Goal: Task Accomplishment & Management: Complete application form

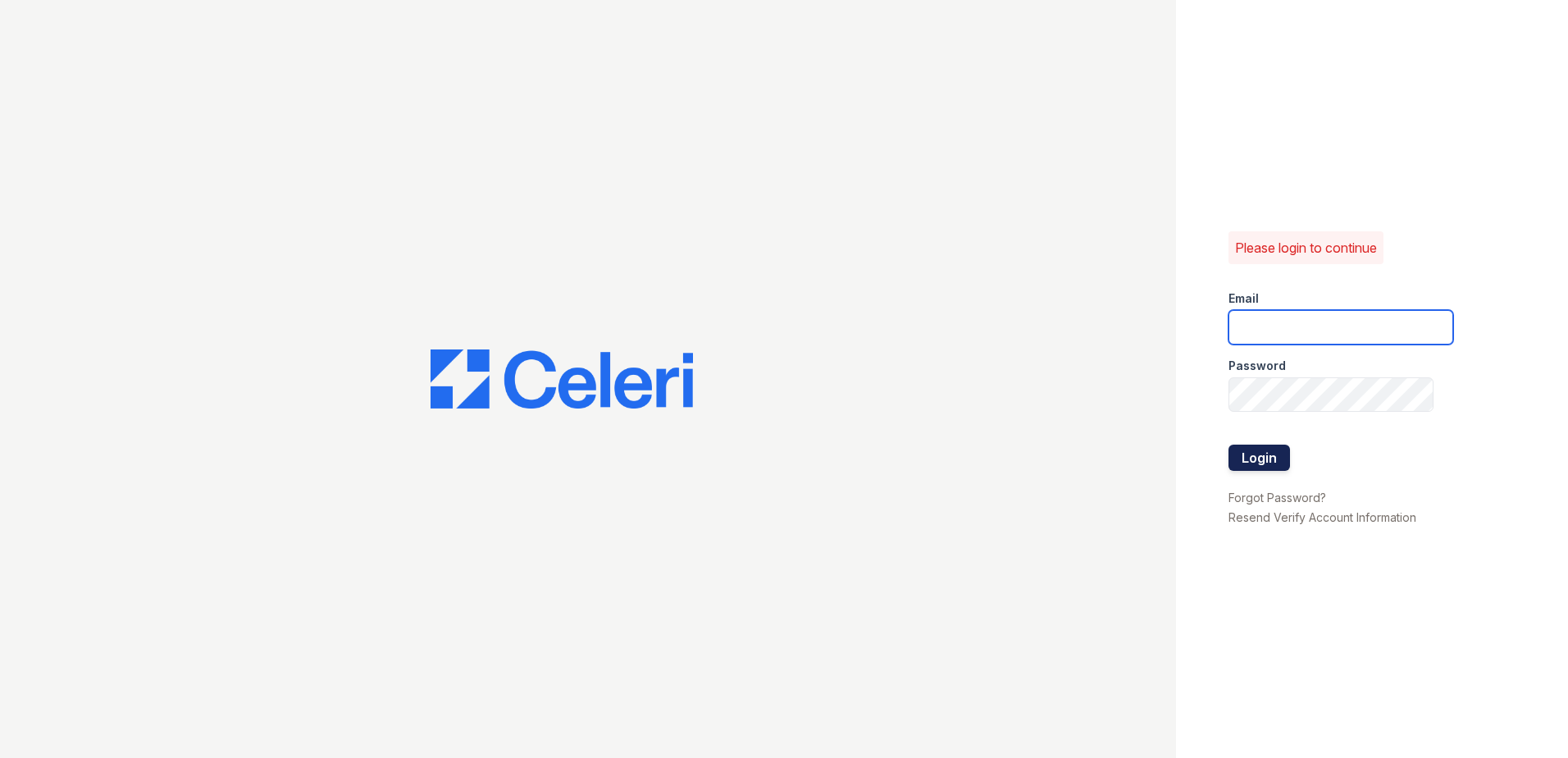
type input "[EMAIL_ADDRESS][DOMAIN_NAME]"
click at [1249, 458] on button "Login" at bounding box center [1259, 458] width 62 height 26
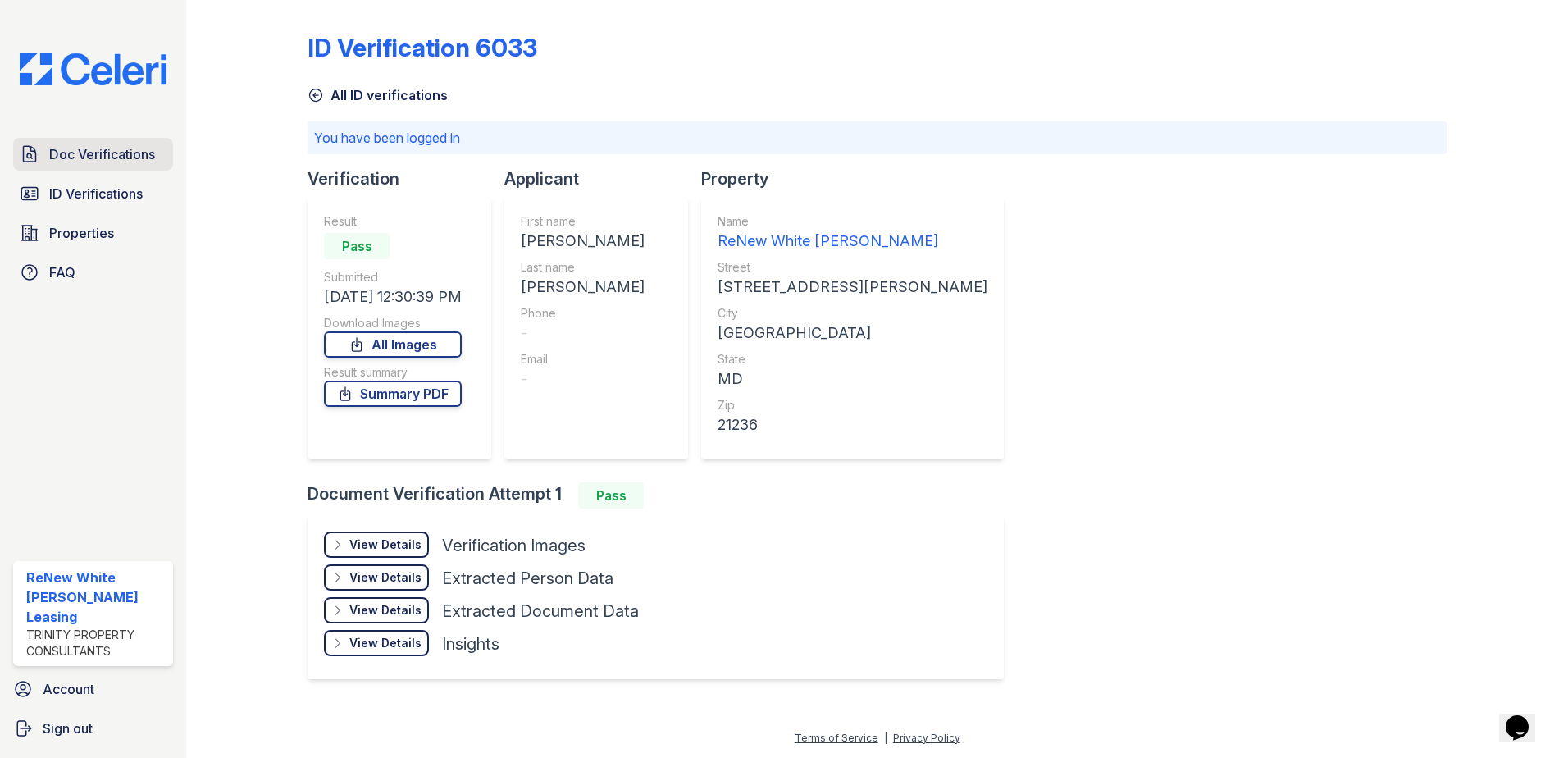
click at [81, 155] on span "Doc Verifications" at bounding box center [102, 154] width 106 height 20
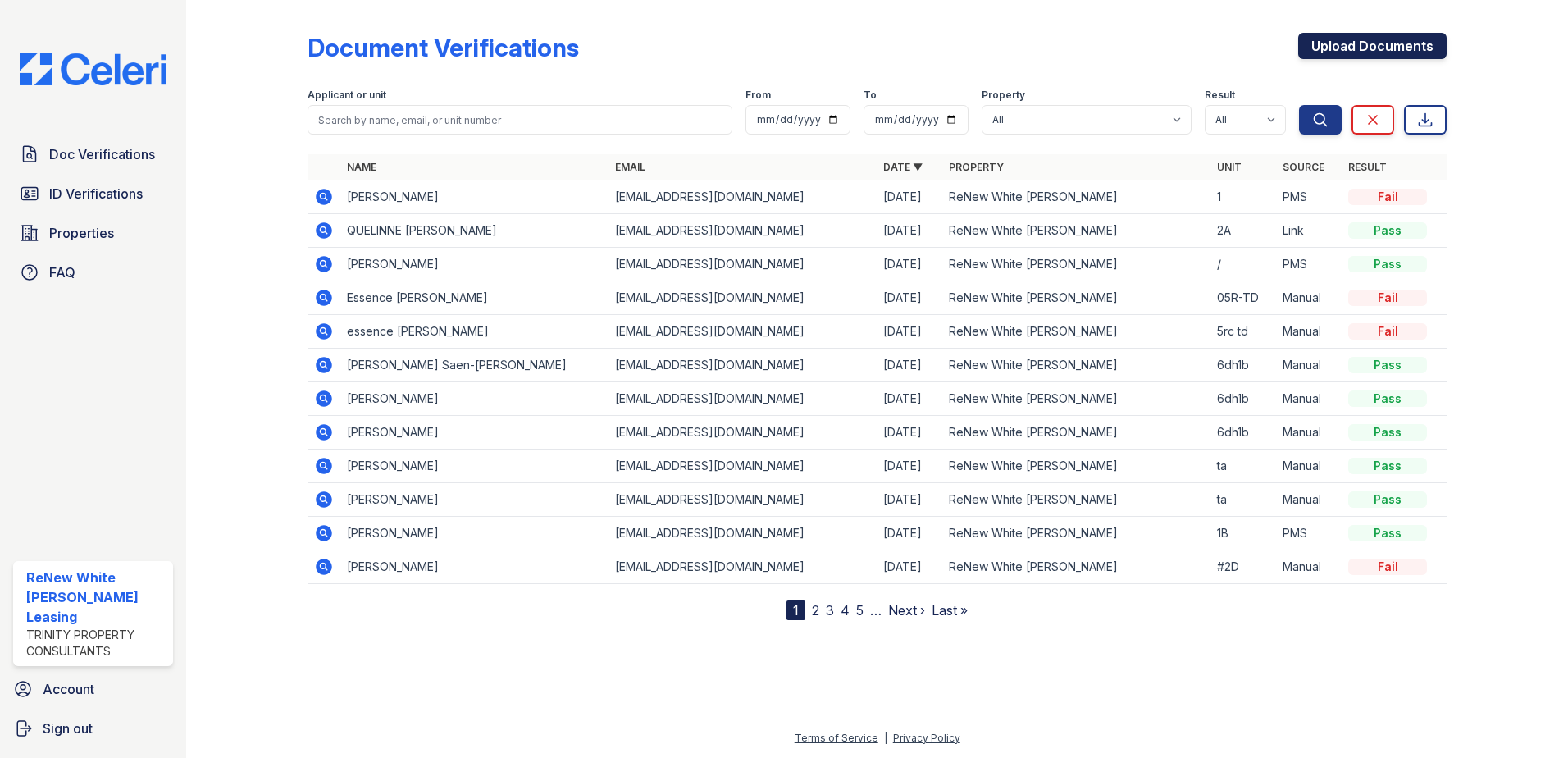
click at [1319, 57] on link "Upload Documents" at bounding box center [1372, 46] width 148 height 26
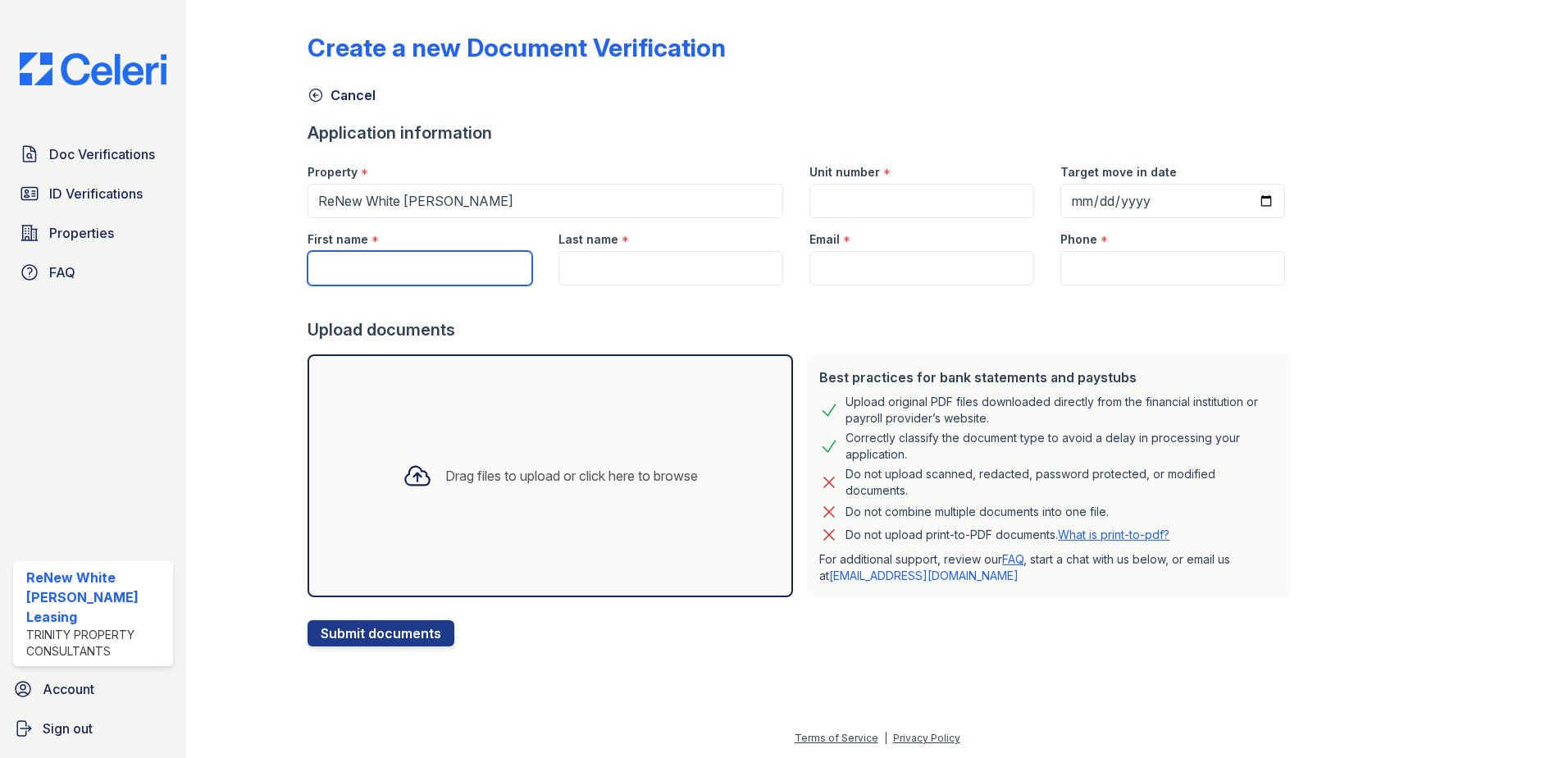
click at [483, 281] on input "First name" at bounding box center [420, 268] width 225 height 35
type input "diana"
type input "lewis"
type input "dlewis86@gmail.com"
type input "4439003199"
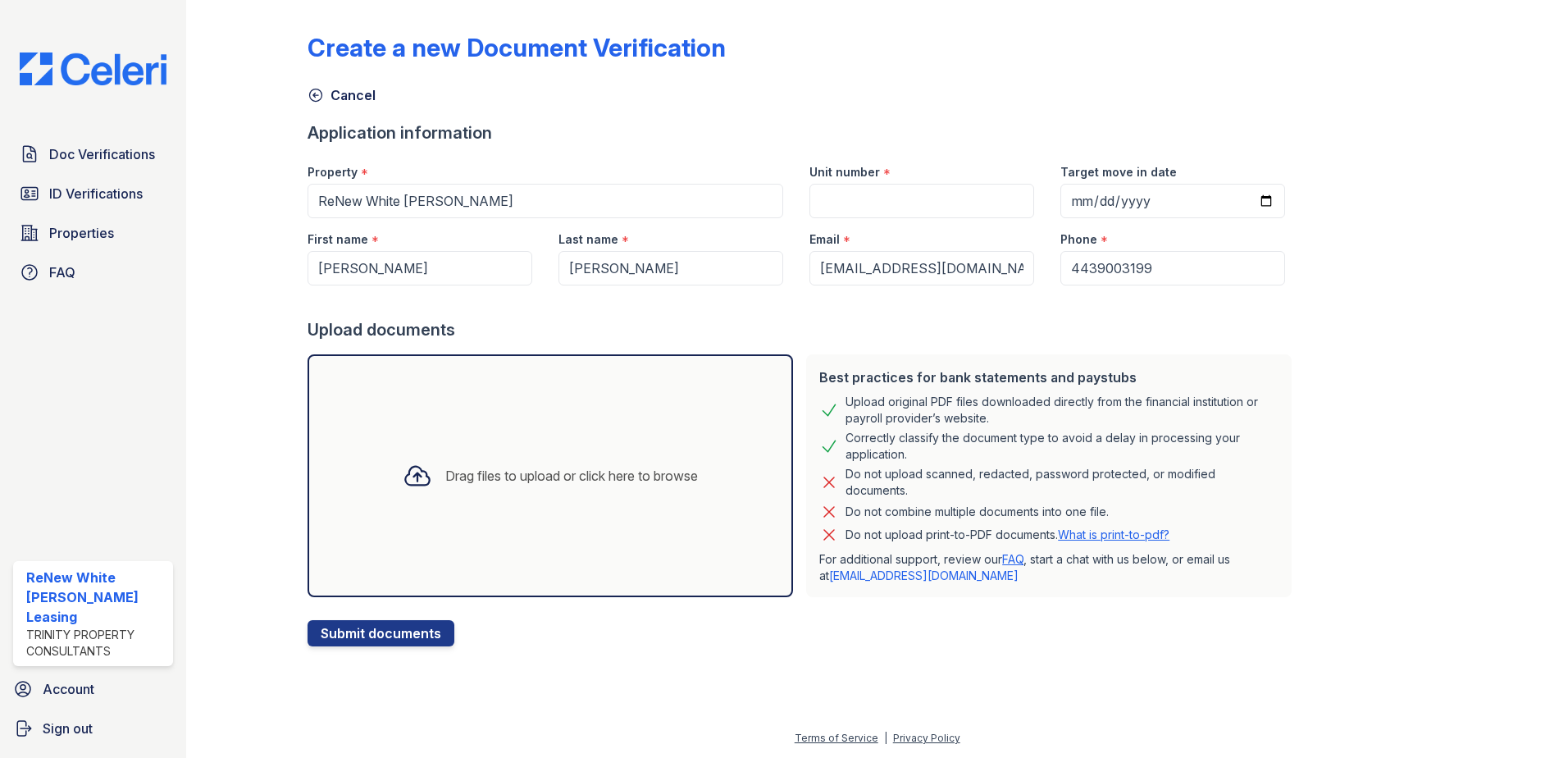
click at [465, 399] on div "Drag files to upload or click here to browse" at bounding box center [550, 476] width 485 height 243
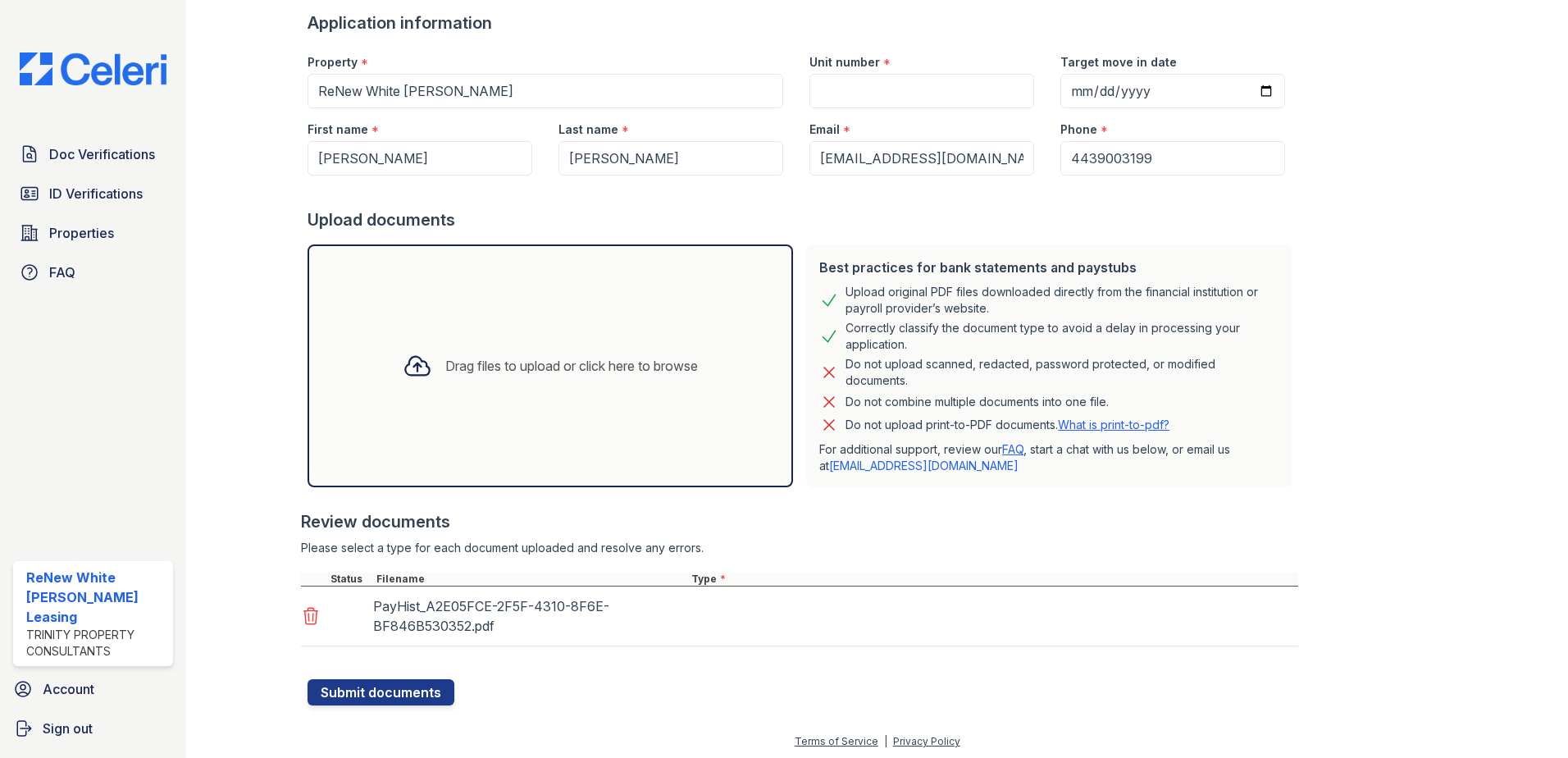
scroll to position [114, 0]
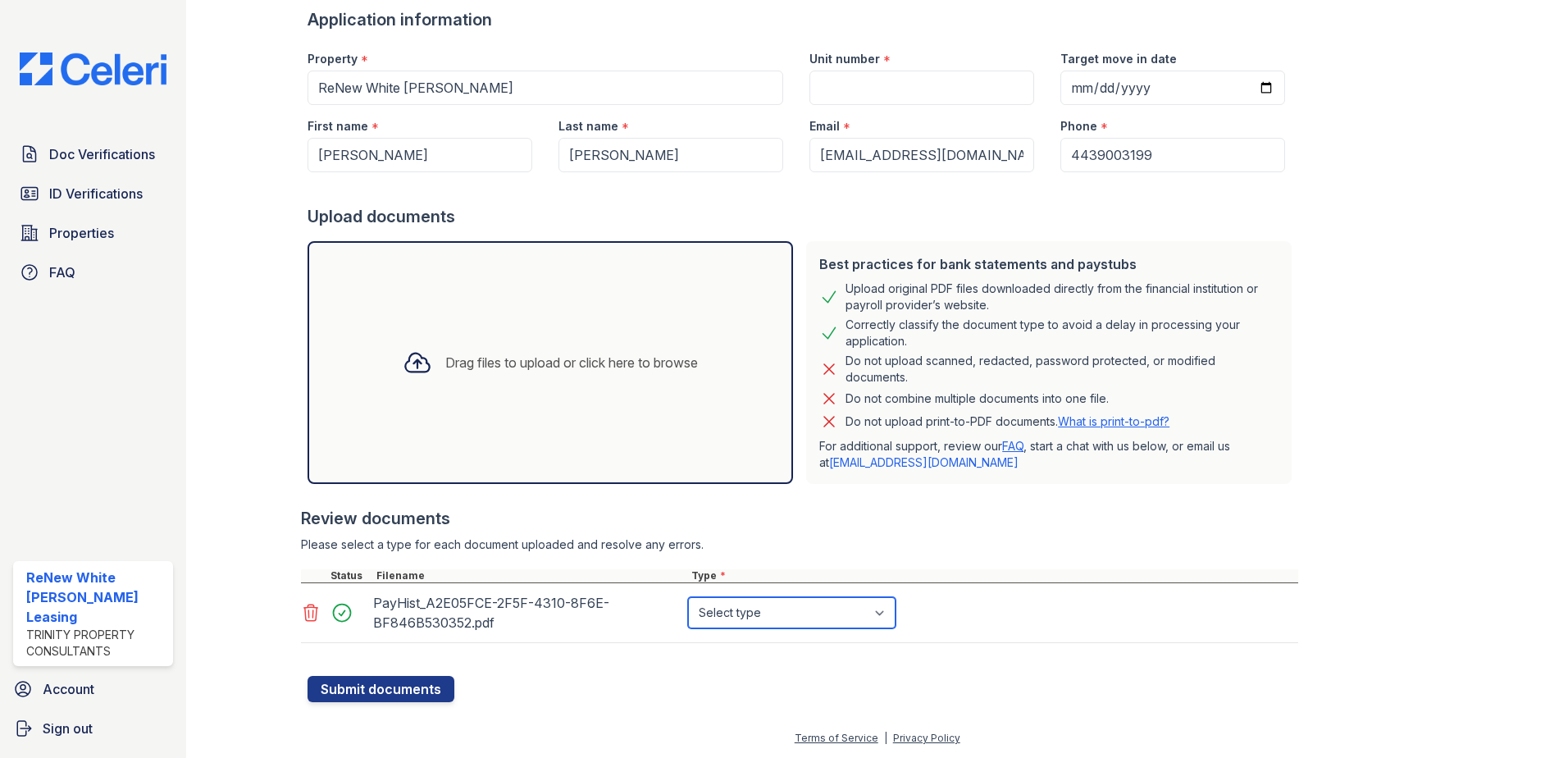
click at [720, 616] on select "Select type Paystub Bank Statement Offer Letter Tax Documents Benefit Award Let…" at bounding box center [791, 613] width 207 height 31
select select "paystub"
click at [688, 598] on select "Select type Paystub Bank Statement Offer Letter Tax Documents Benefit Award Let…" at bounding box center [791, 613] width 207 height 31
click at [406, 686] on button "Submit documents" at bounding box center [381, 689] width 146 height 26
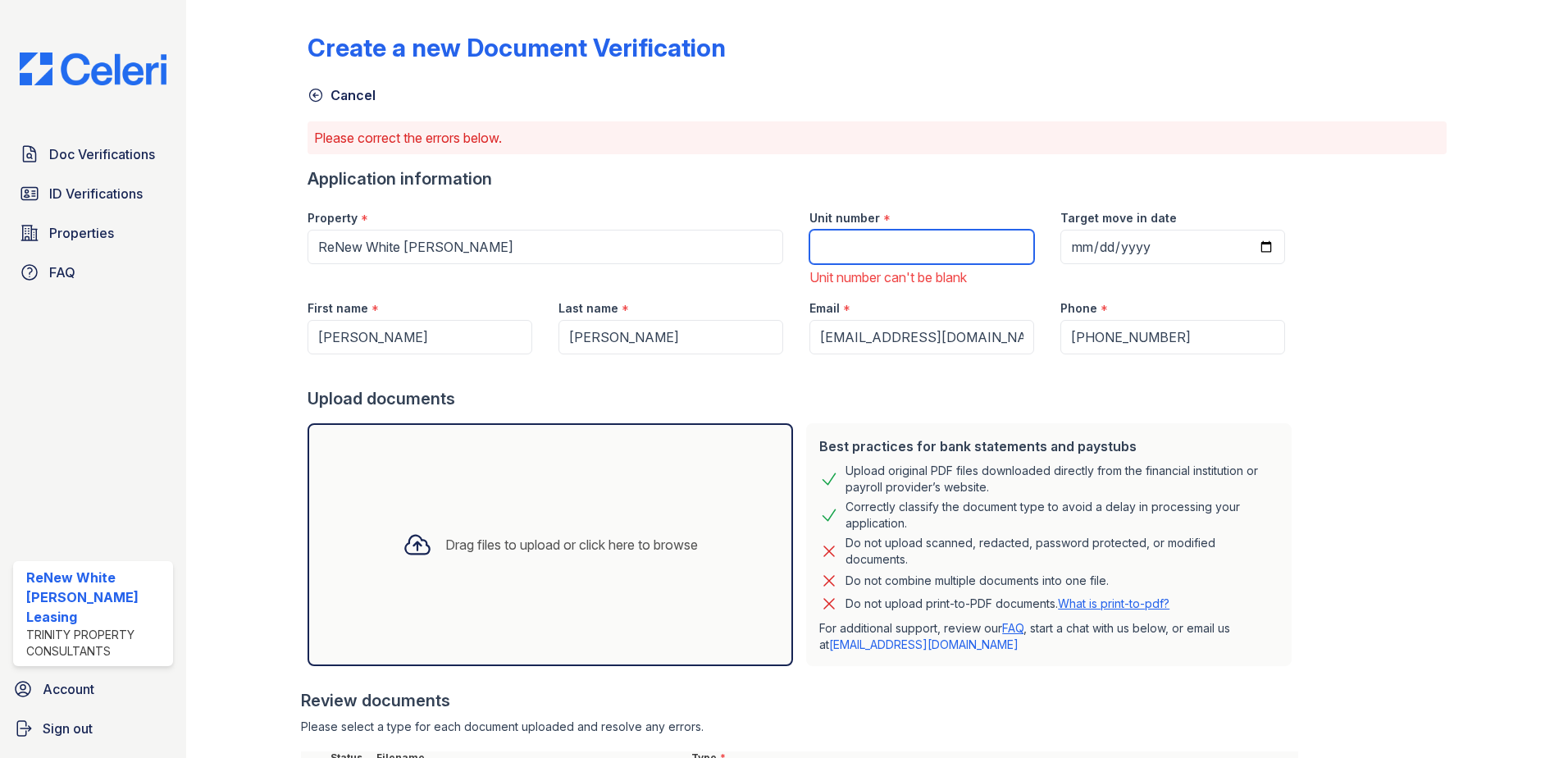
click at [876, 239] on input "Unit number" at bounding box center [921, 247] width 225 height 35
type input "7rc 1c"
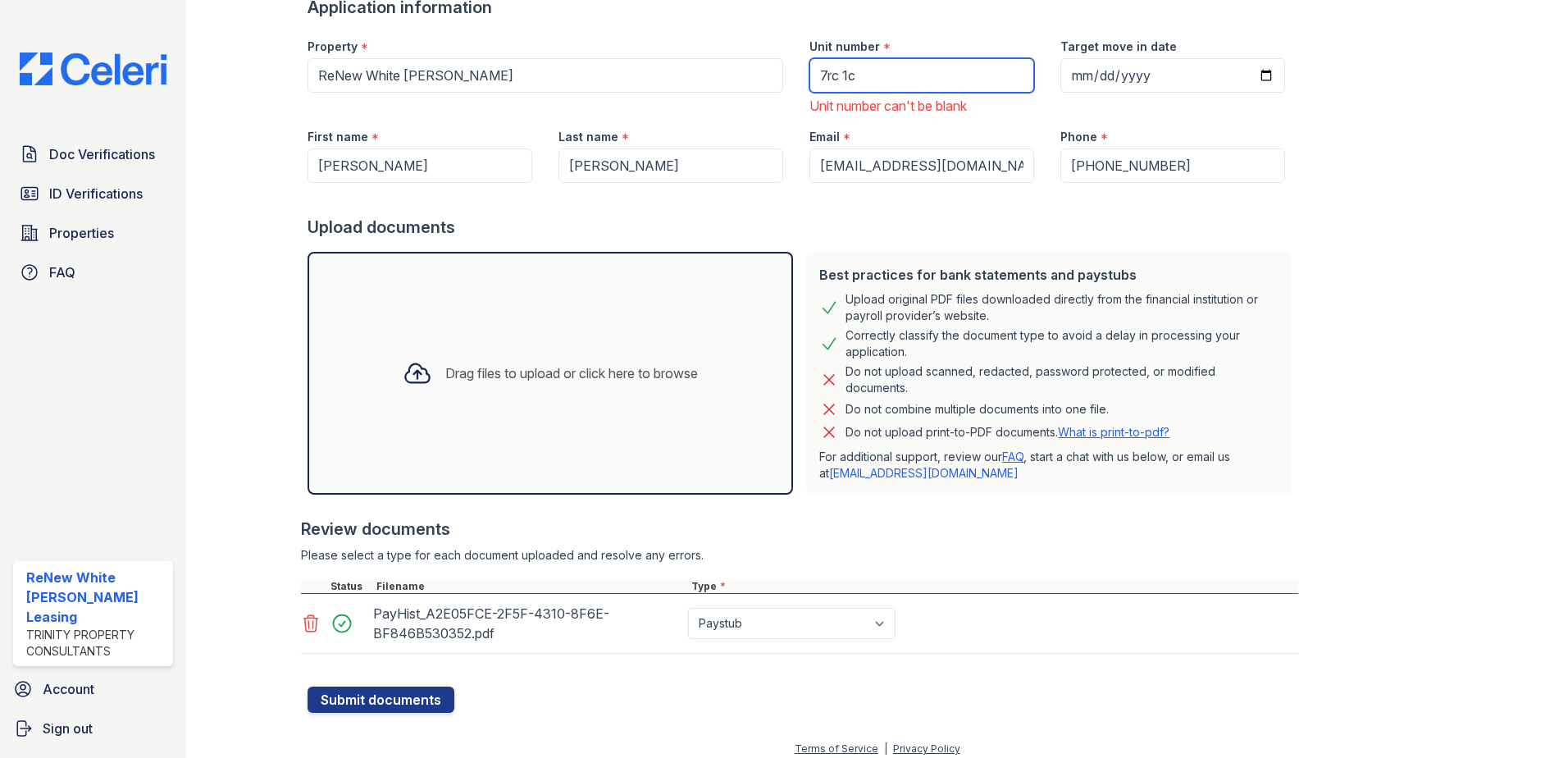
scroll to position [182, 0]
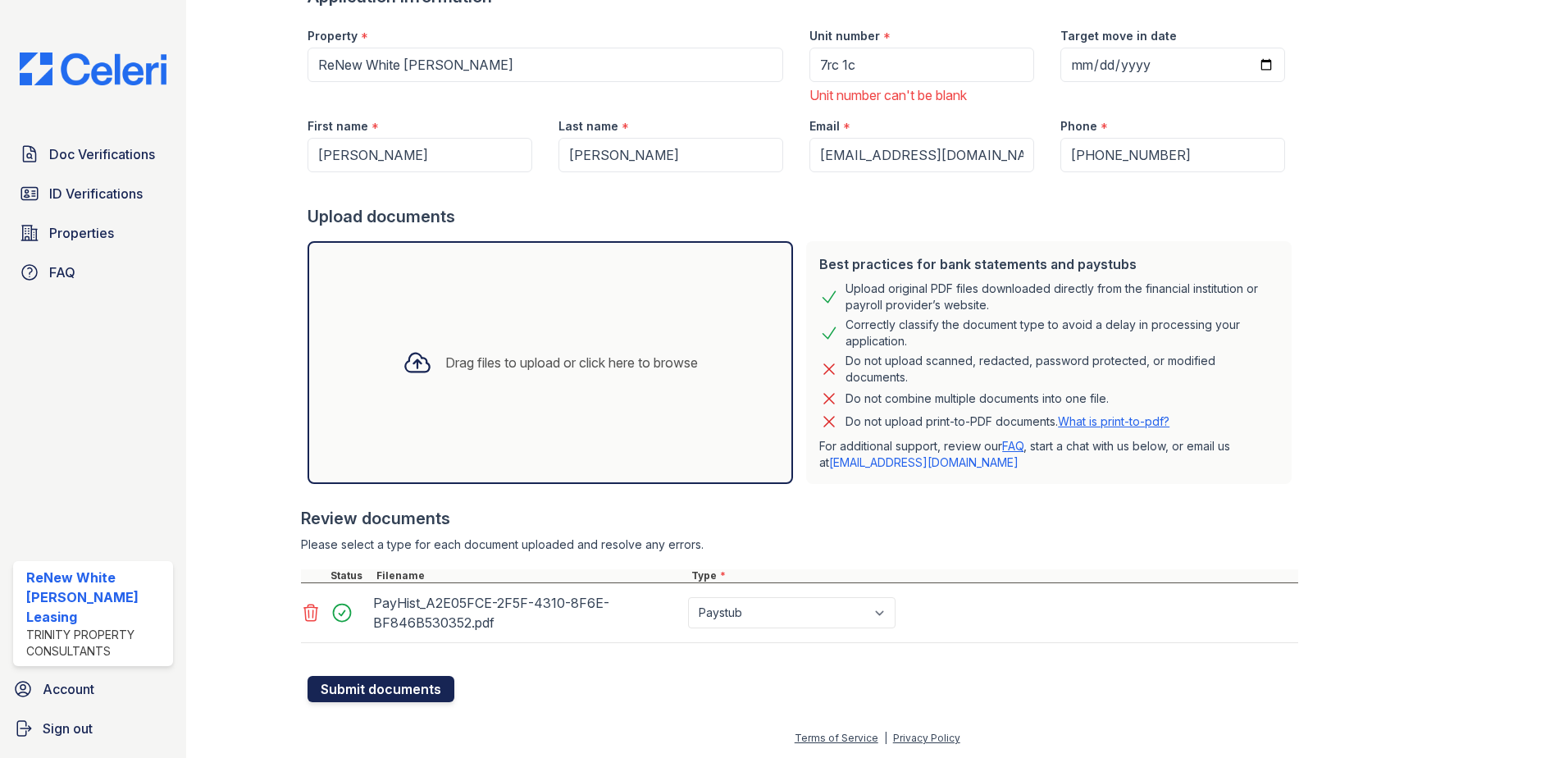
click at [445, 693] on button "Submit documents" at bounding box center [381, 689] width 146 height 26
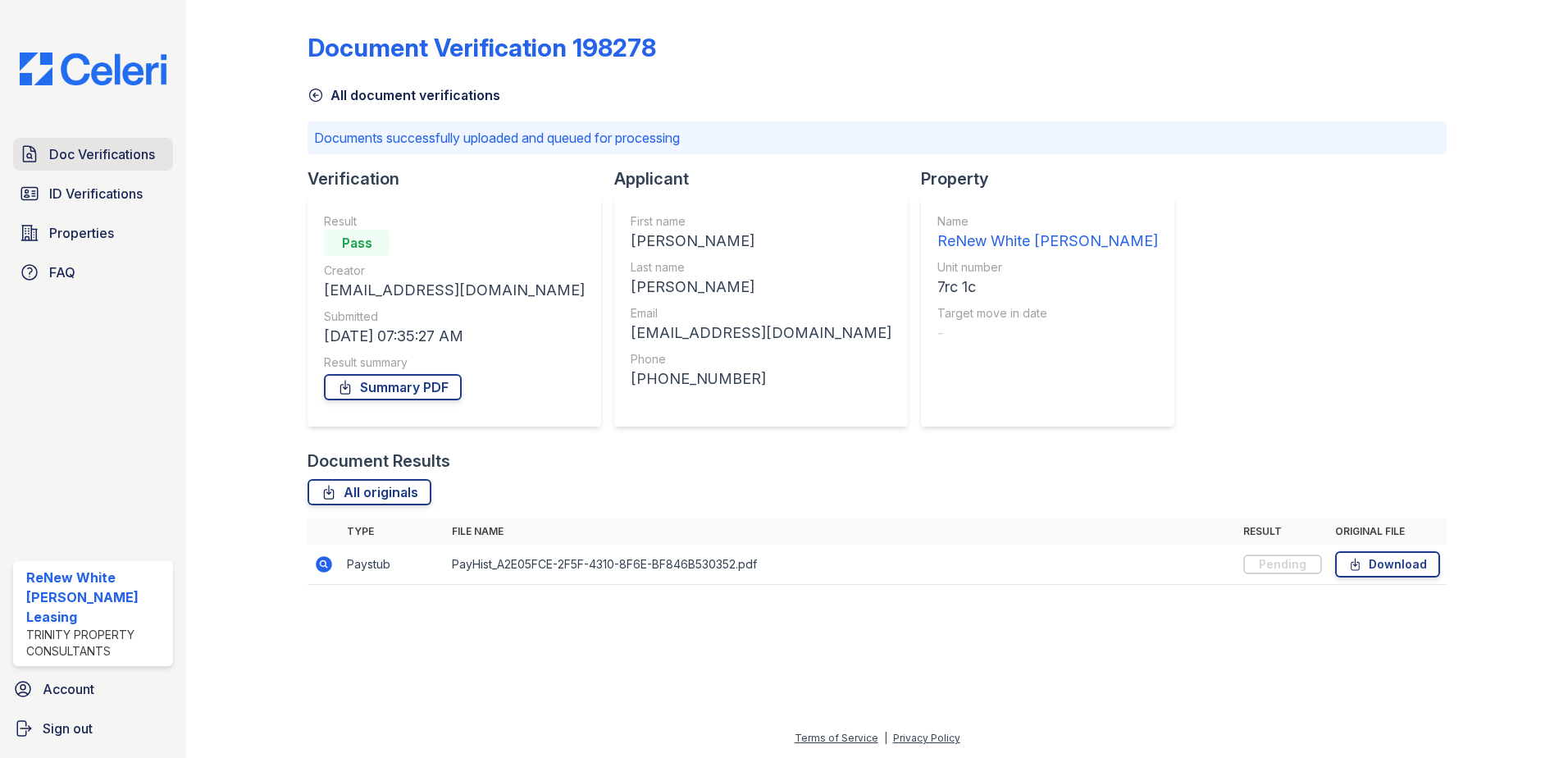
click at [136, 159] on span "Doc Verifications" at bounding box center [102, 154] width 106 height 20
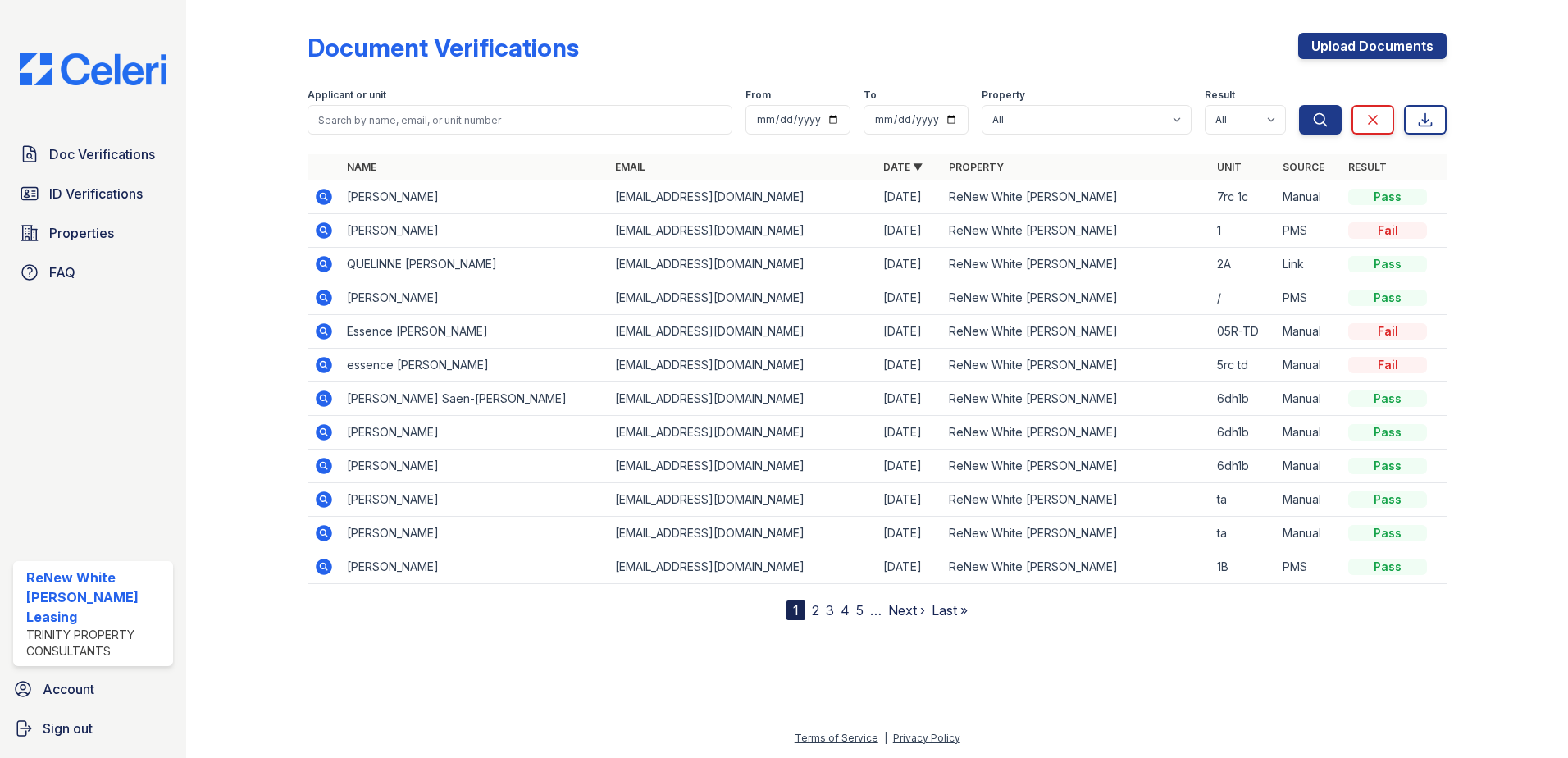
click at [381, 202] on td "[PERSON_NAME]" at bounding box center [475, 197] width 268 height 34
click at [312, 189] on td at bounding box center [324, 197] width 33 height 34
click at [320, 194] on icon at bounding box center [324, 197] width 16 height 16
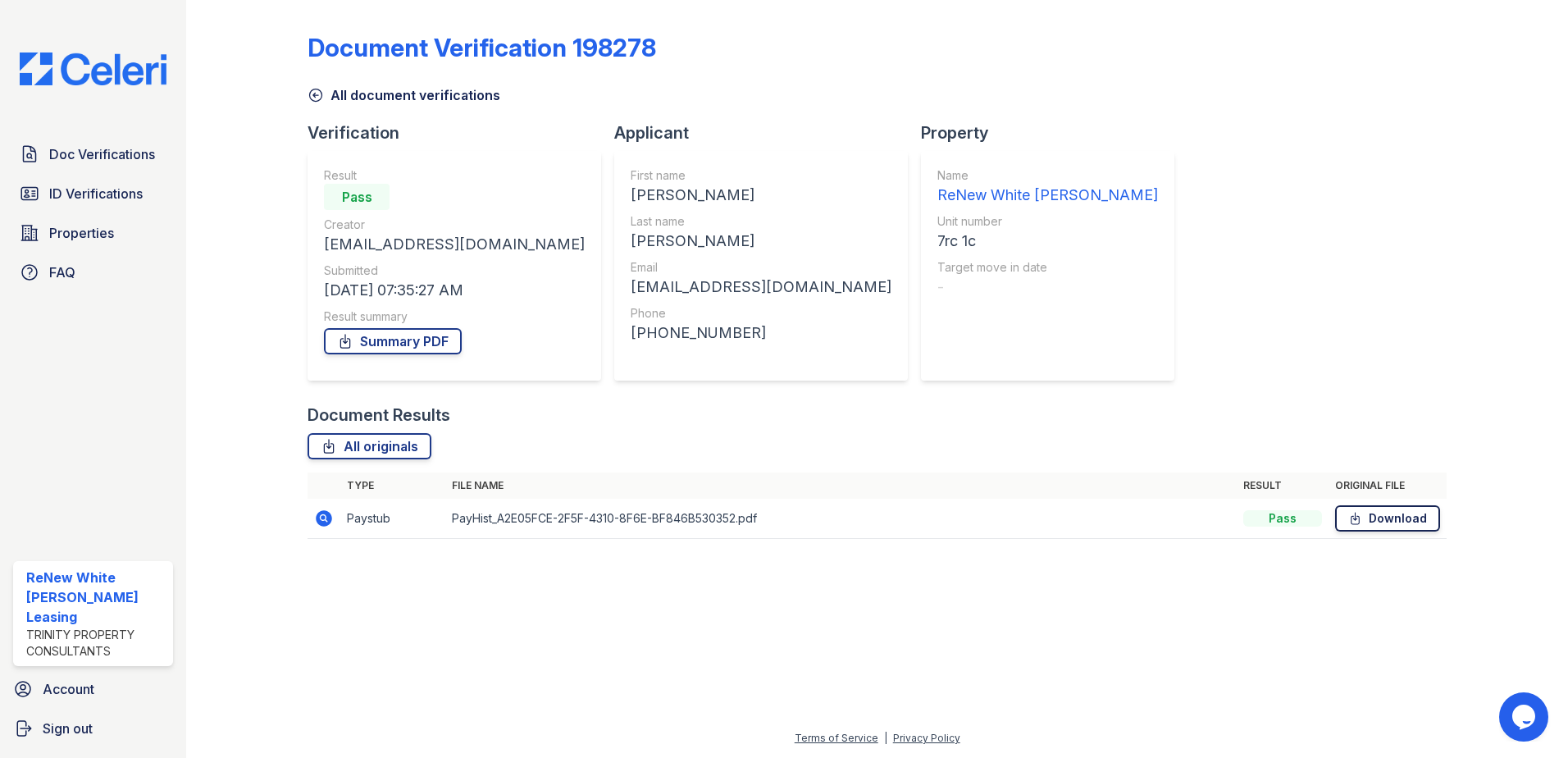
click at [1374, 523] on link "Download" at bounding box center [1388, 519] width 105 height 26
click at [392, 341] on link "Summary PDF" at bounding box center [392, 342] width 137 height 26
click at [327, 518] on icon at bounding box center [324, 519] width 20 height 20
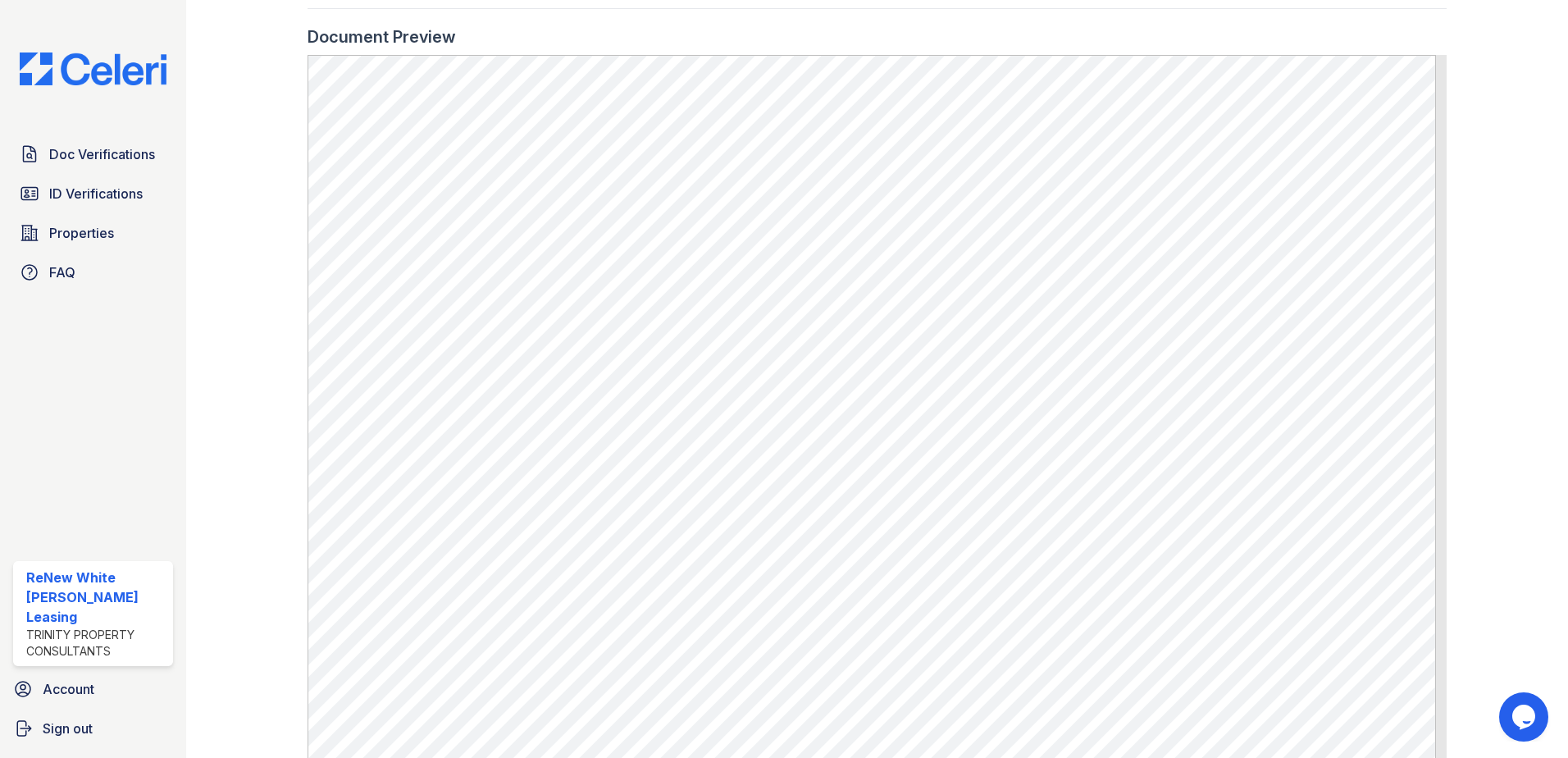
scroll to position [821, 0]
click at [132, 190] on span "ID Verifications" at bounding box center [96, 193] width 94 height 20
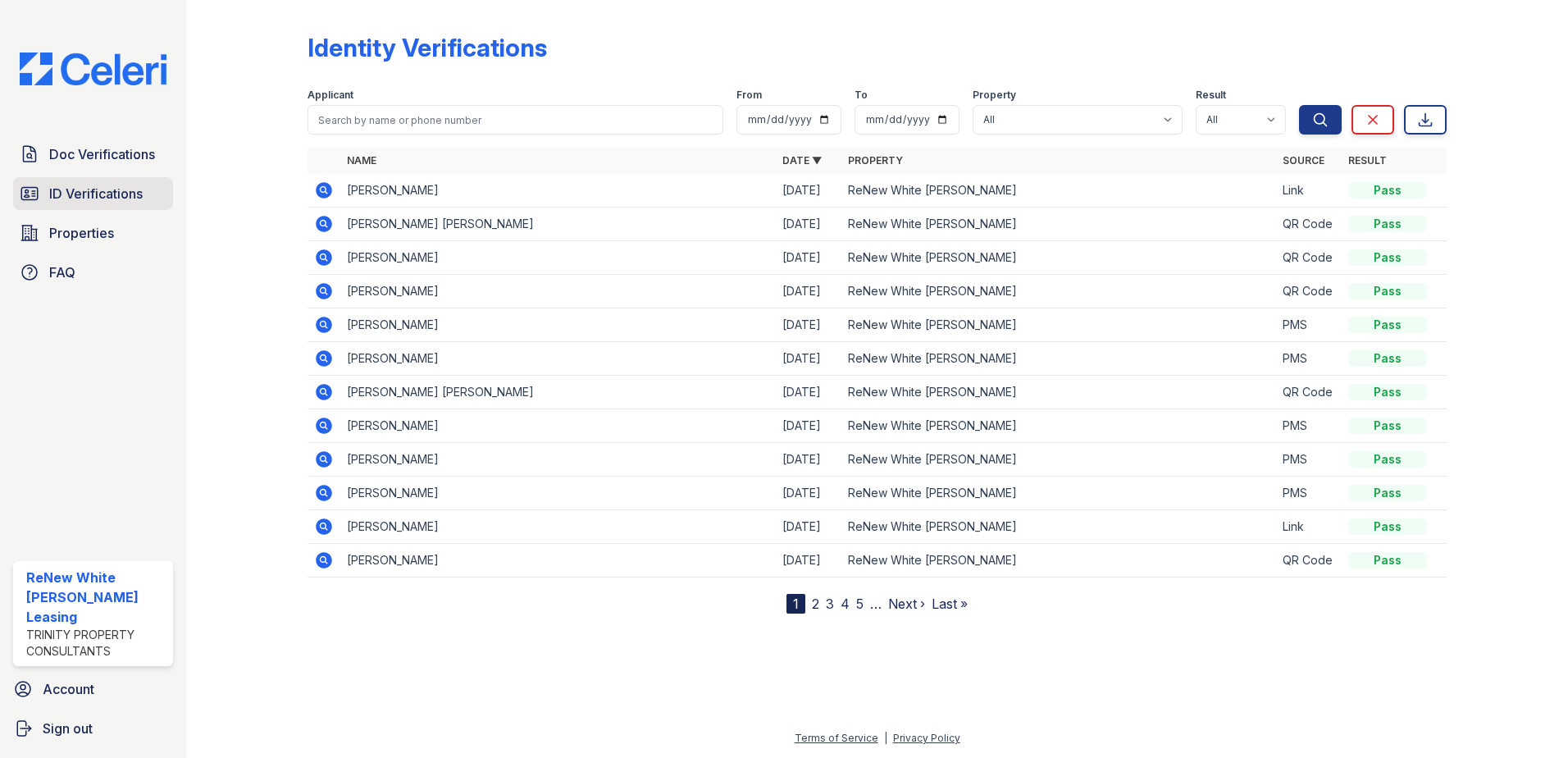
click at [101, 188] on span "ID Verifications" at bounding box center [96, 193] width 94 height 20
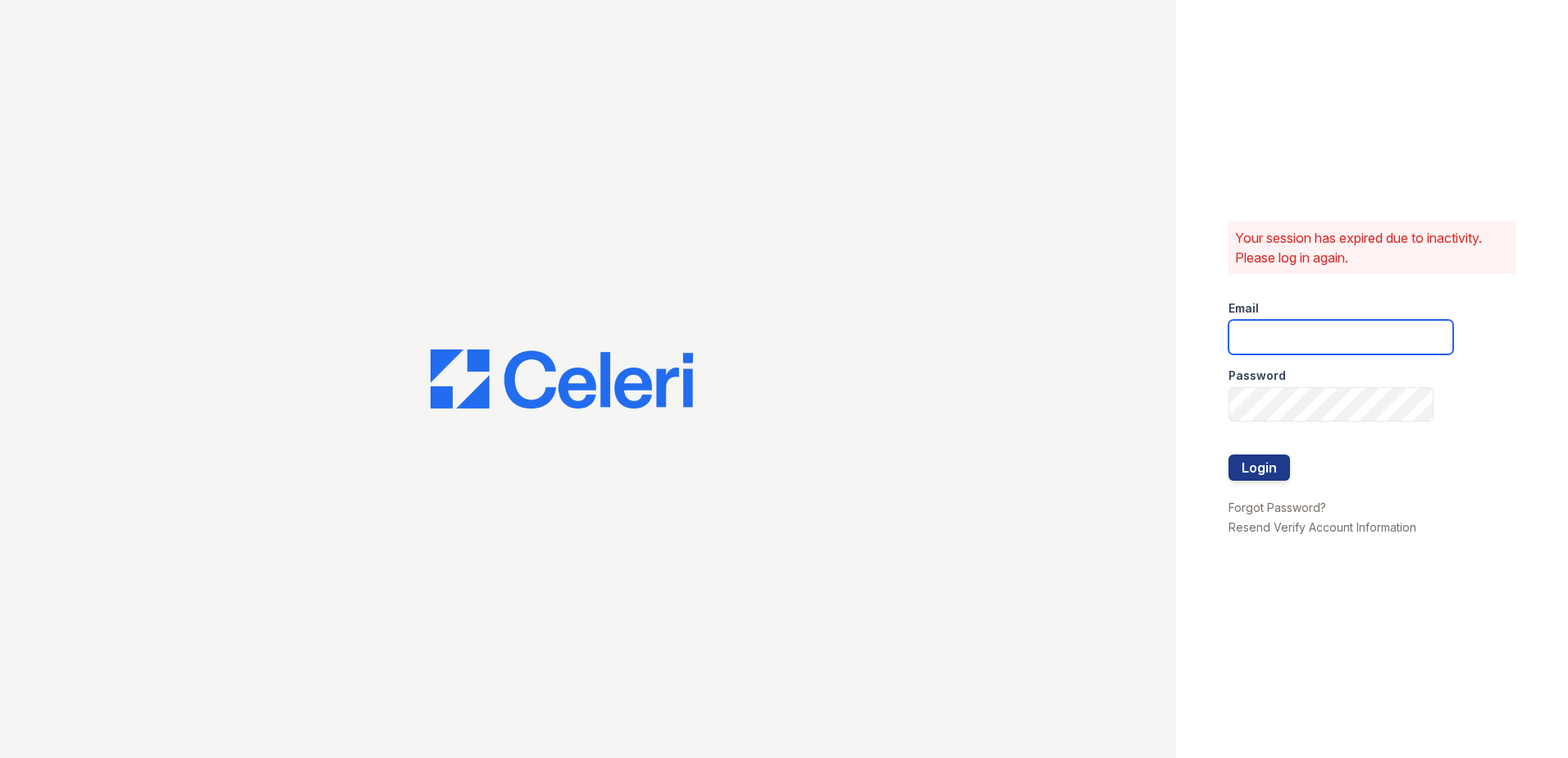
type input "[EMAIL_ADDRESS][DOMAIN_NAME]"
click at [1262, 467] on button "Login" at bounding box center [1259, 467] width 62 height 26
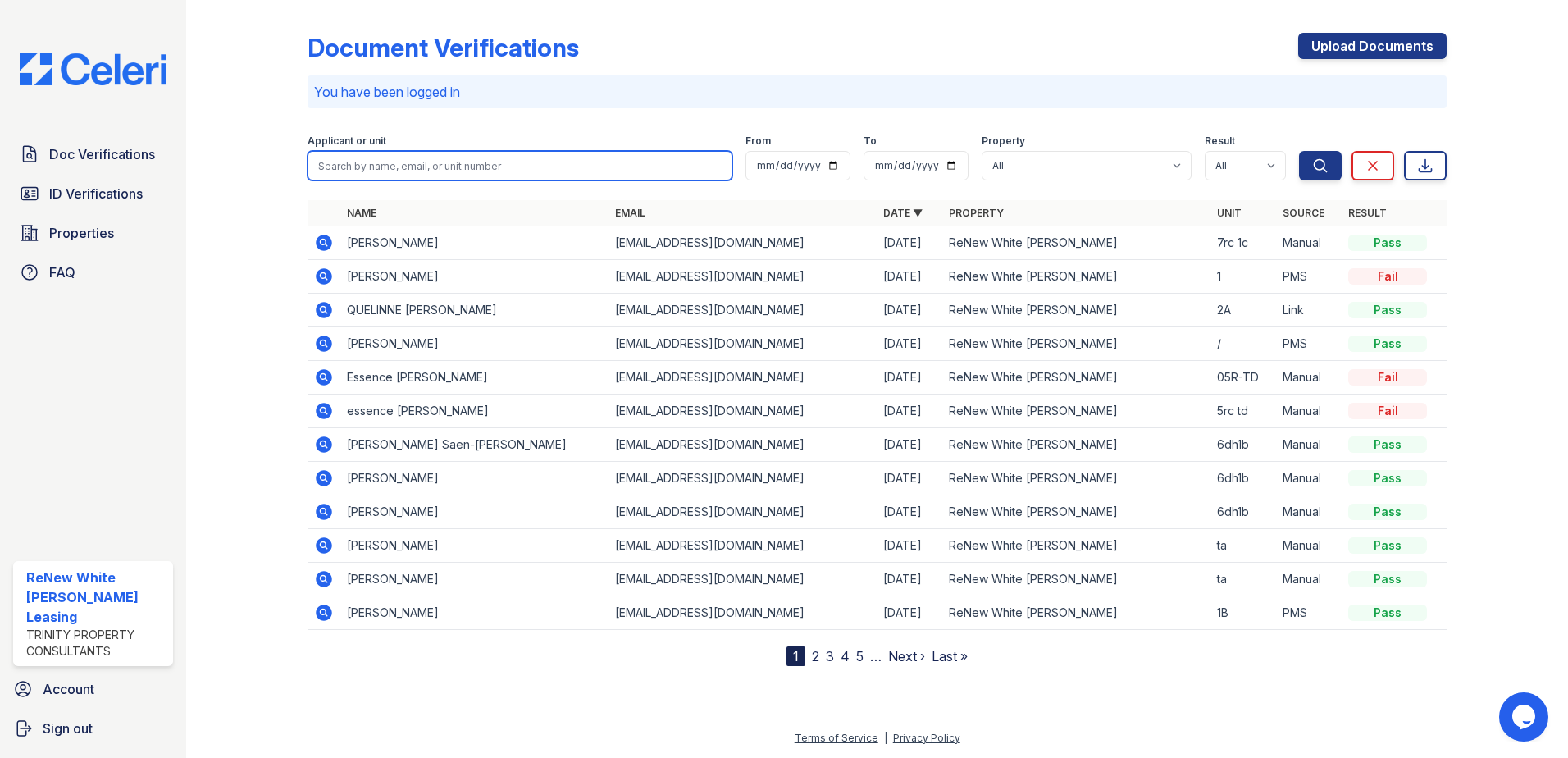
click at [579, 174] on input "search" at bounding box center [520, 165] width 424 height 30
type input "dante"
click at [1299, 151] on button "Search" at bounding box center [1320, 165] width 43 height 30
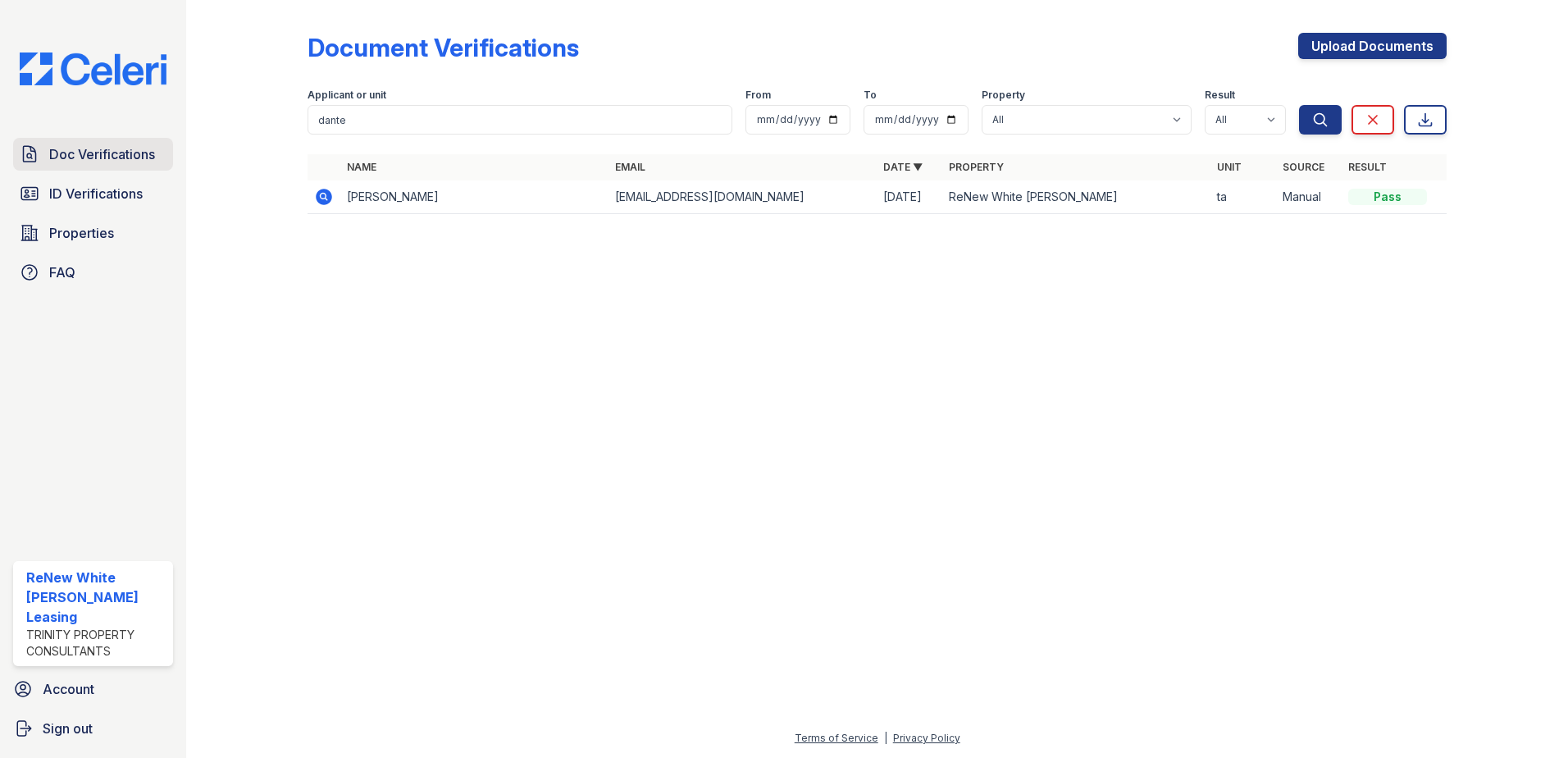
click at [76, 151] on span "Doc Verifications" at bounding box center [102, 154] width 106 height 20
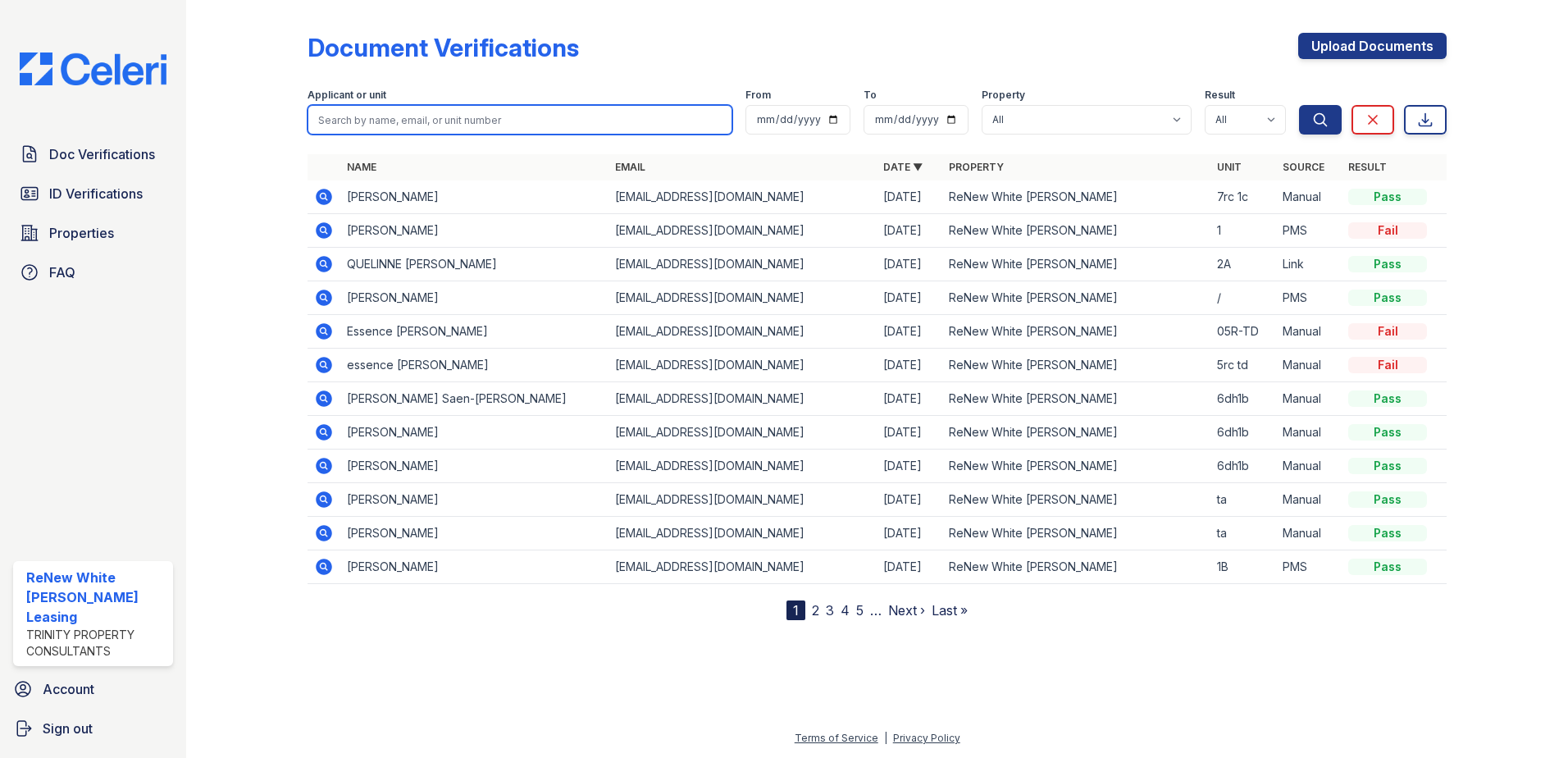
click at [387, 124] on input "search" at bounding box center [520, 120] width 424 height 30
type input "[PERSON_NAME]"
